Goal: Task Accomplishment & Management: Manage account settings

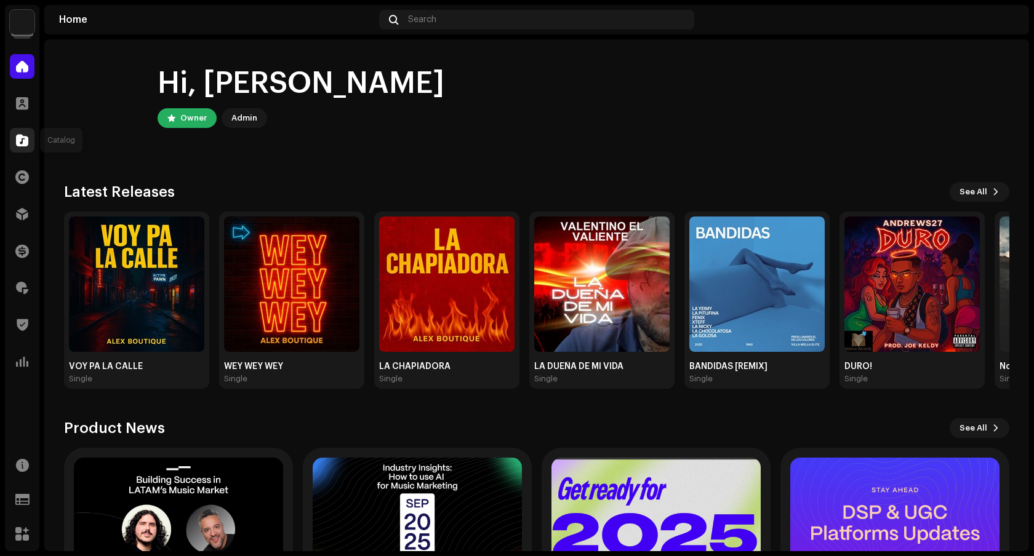
click at [16, 143] on span at bounding box center [22, 140] width 12 height 10
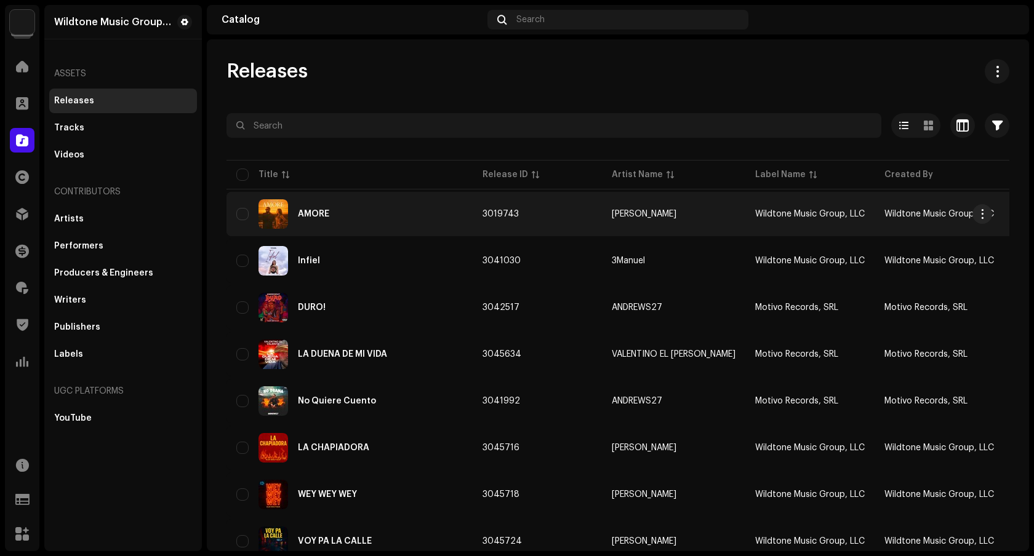
click at [368, 210] on div "AMORE" at bounding box center [349, 214] width 226 height 30
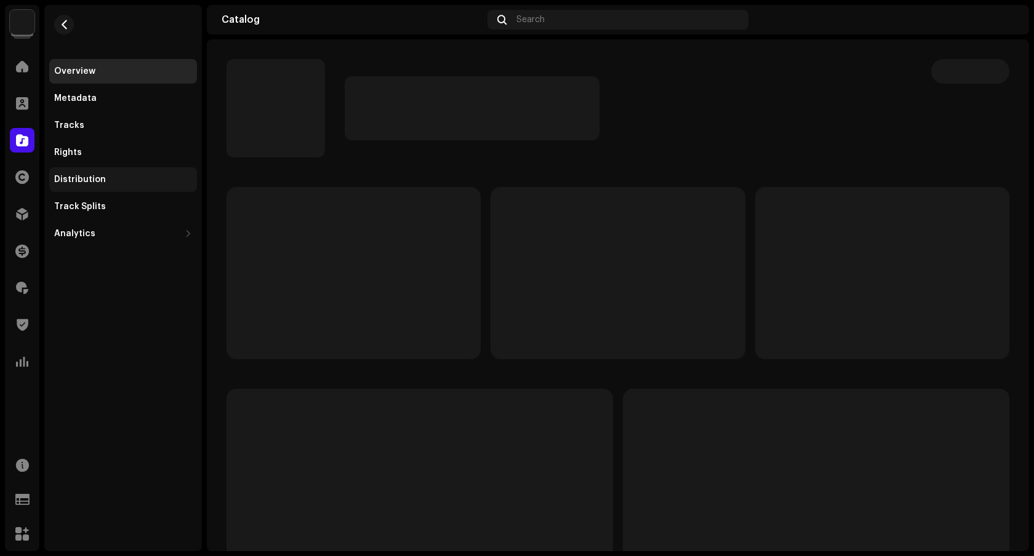
click at [111, 181] on div "Distribution" at bounding box center [123, 180] width 138 height 10
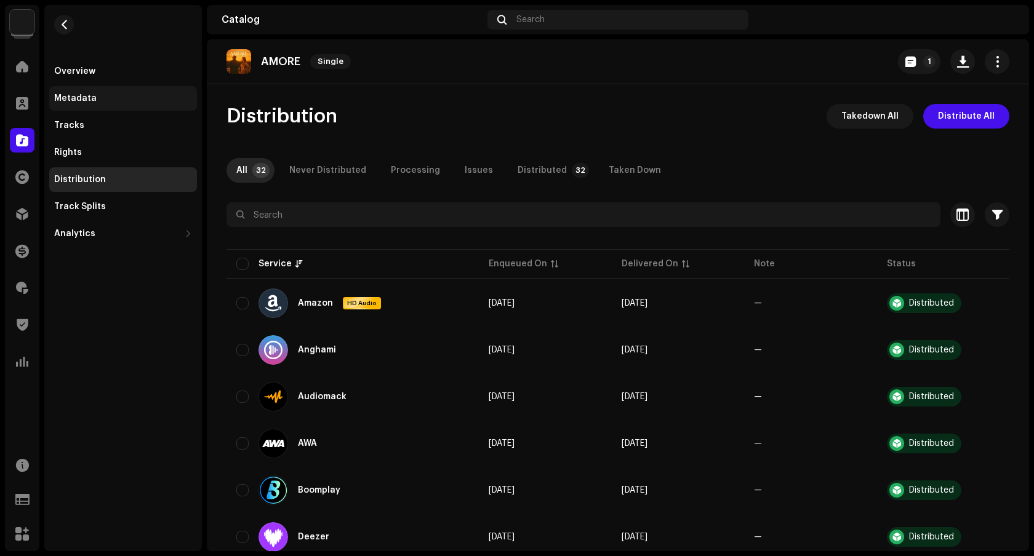
click at [112, 102] on div "Metadata" at bounding box center [123, 99] width 138 height 10
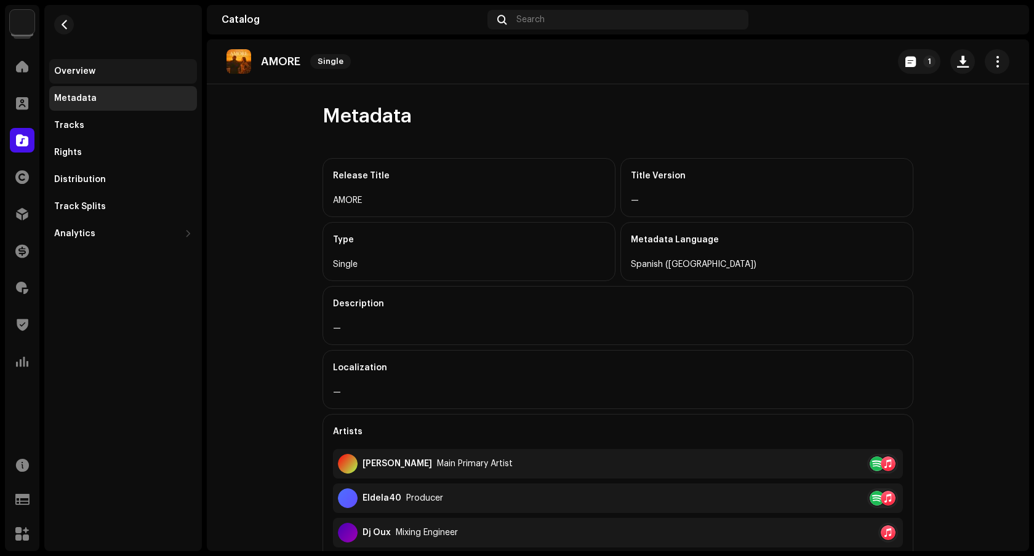
click at [103, 71] on div "Overview" at bounding box center [123, 71] width 138 height 10
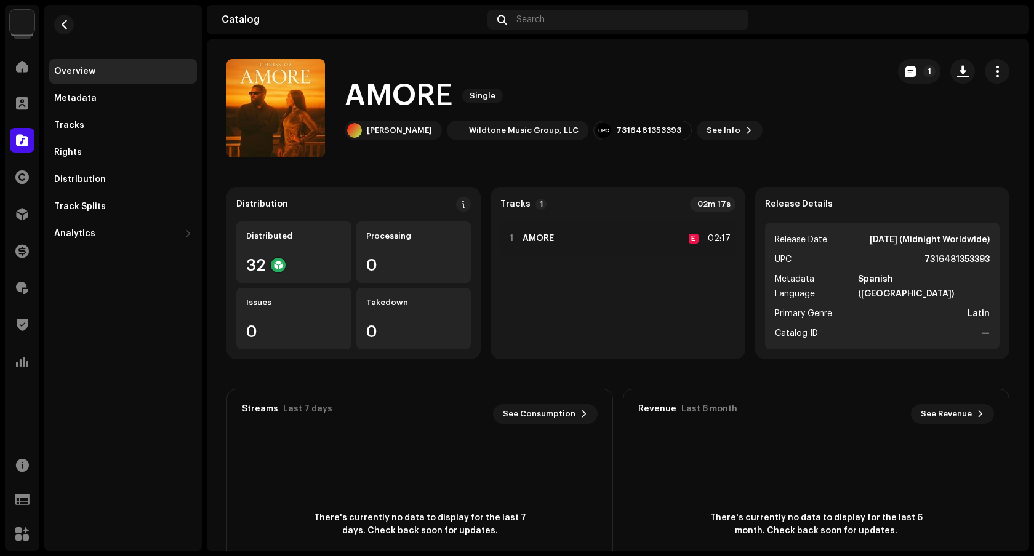
scroll to position [34, 0]
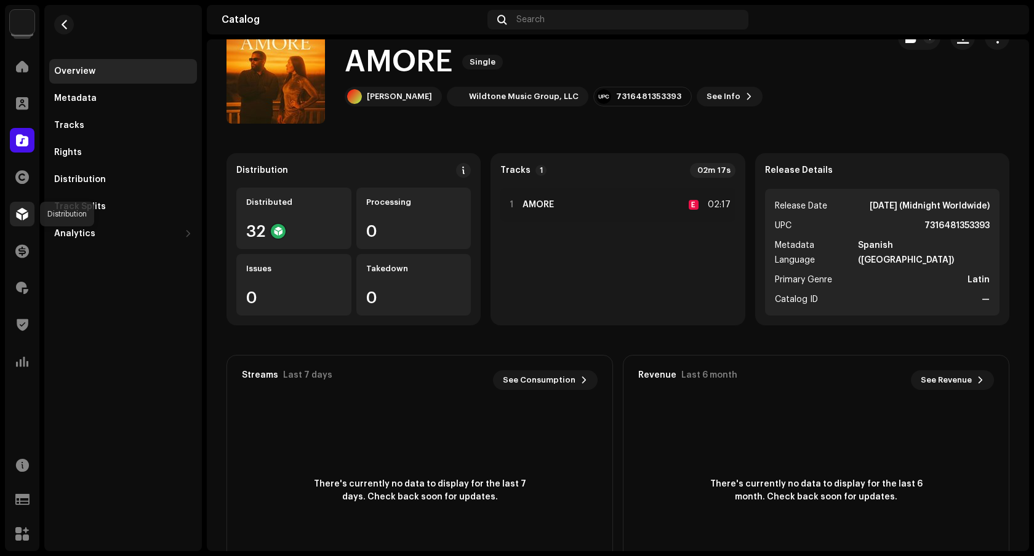
click at [23, 211] on span at bounding box center [22, 214] width 12 height 10
